Goal: Find specific page/section: Find specific page/section

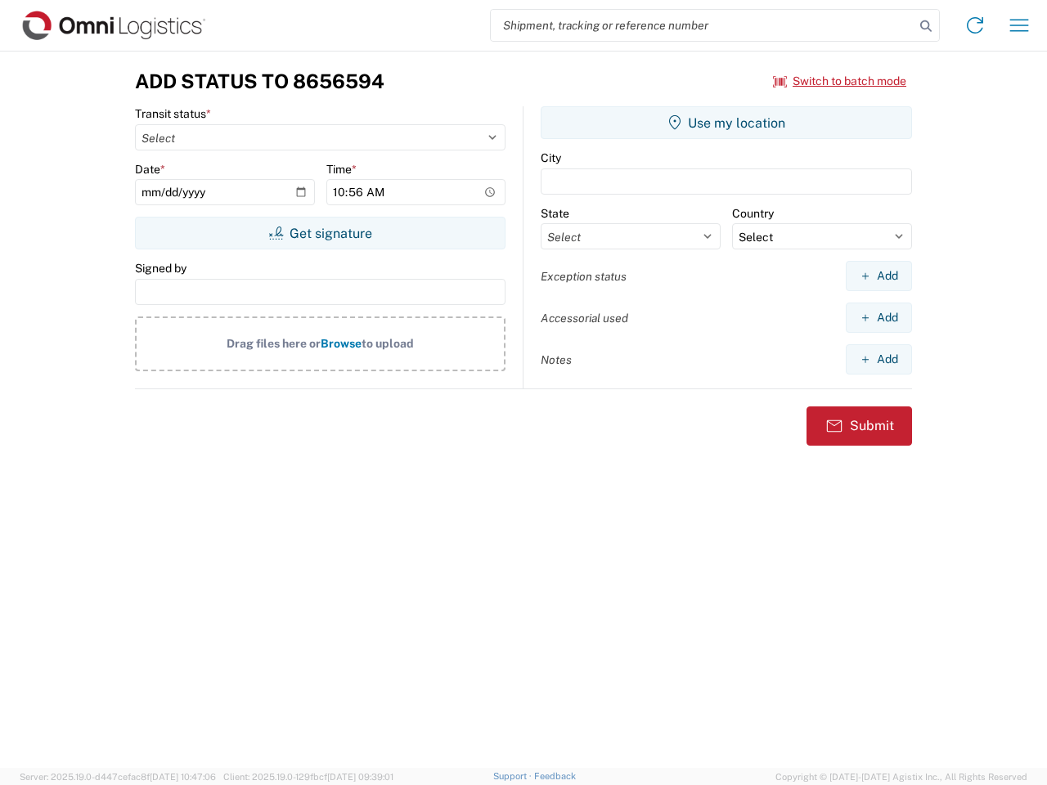
click at [702, 25] on input "search" at bounding box center [703, 25] width 424 height 31
click at [926, 26] on icon at bounding box center [925, 26] width 23 height 23
click at [975, 25] on icon at bounding box center [974, 25] width 26 height 26
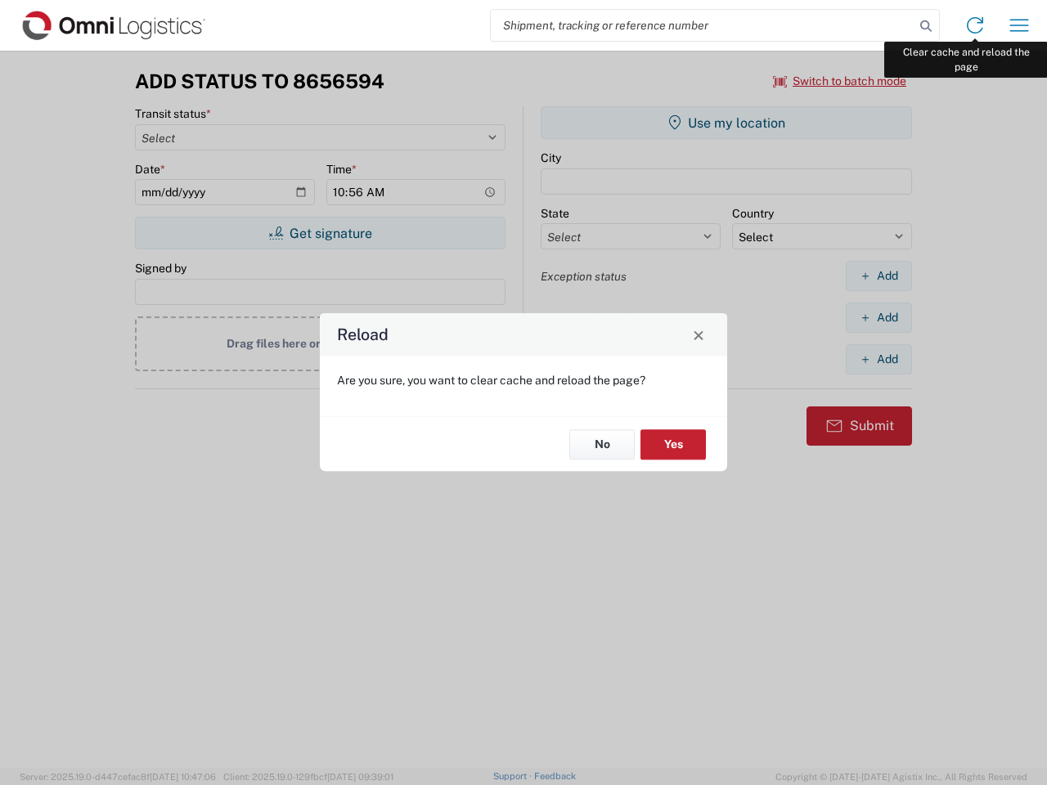
click at [1019, 25] on div "Reload Are you sure, you want to clear cache and reload the page? No Yes" at bounding box center [523, 392] width 1047 height 785
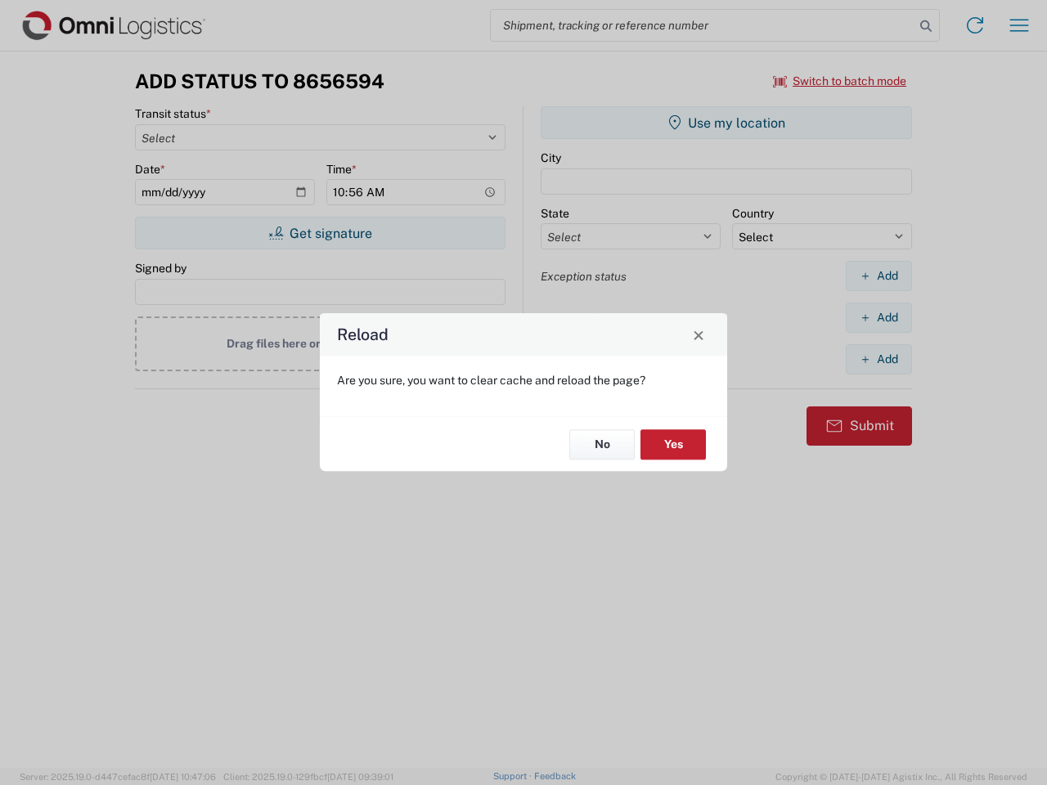
click at [840, 81] on div "Reload Are you sure, you want to clear cache and reload the page? No Yes" at bounding box center [523, 392] width 1047 height 785
click at [320, 233] on div "Reload Are you sure, you want to clear cache and reload the page? No Yes" at bounding box center [523, 392] width 1047 height 785
click at [726, 123] on div "Reload Are you sure, you want to clear cache and reload the page? No Yes" at bounding box center [523, 392] width 1047 height 785
click at [878, 276] on div "Reload Are you sure, you want to clear cache and reload the page? No Yes" at bounding box center [523, 392] width 1047 height 785
click at [878, 317] on div "Reload Are you sure, you want to clear cache and reload the page? No Yes" at bounding box center [523, 392] width 1047 height 785
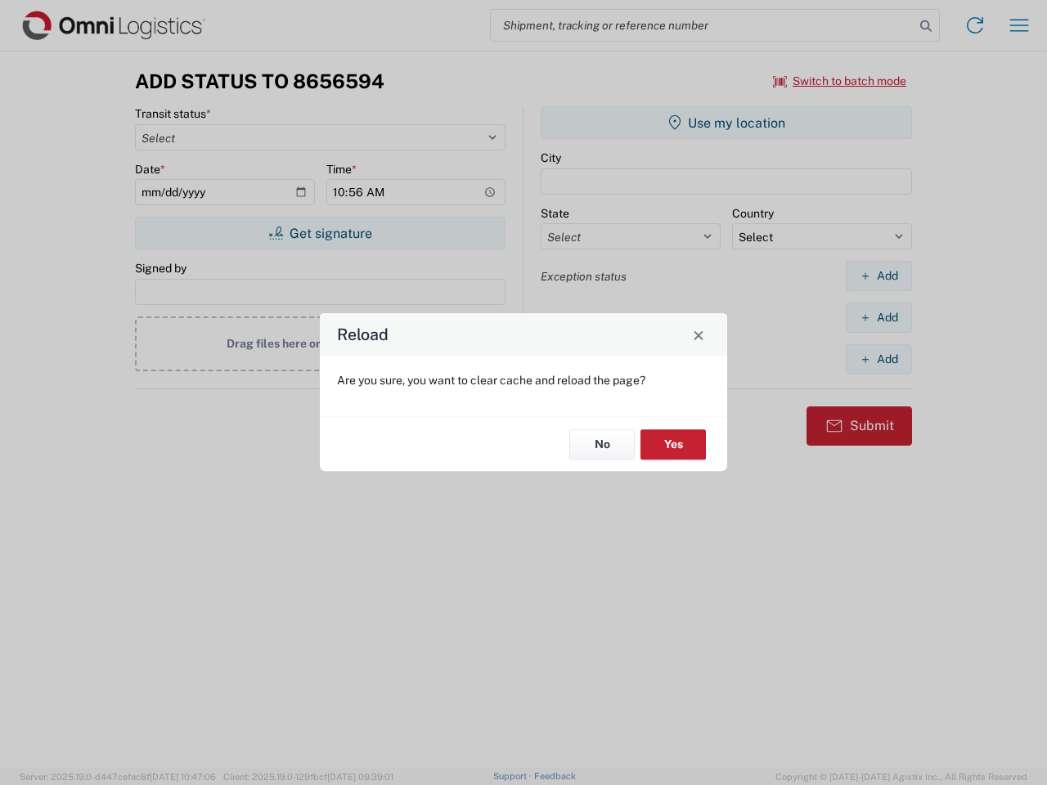
click at [878, 359] on div "Reload Are you sure, you want to clear cache and reload the page? No Yes" at bounding box center [523, 392] width 1047 height 785
